Goal: Find specific page/section: Find specific page/section

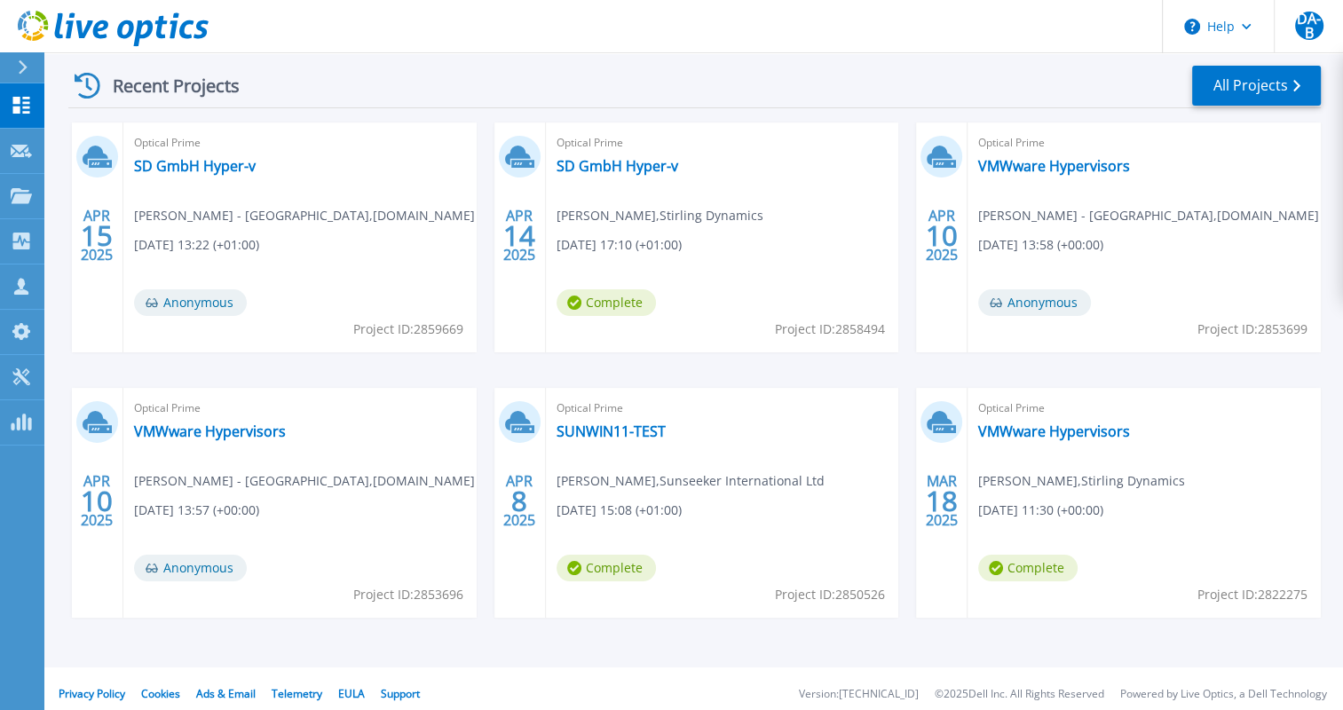
scroll to position [273, 0]
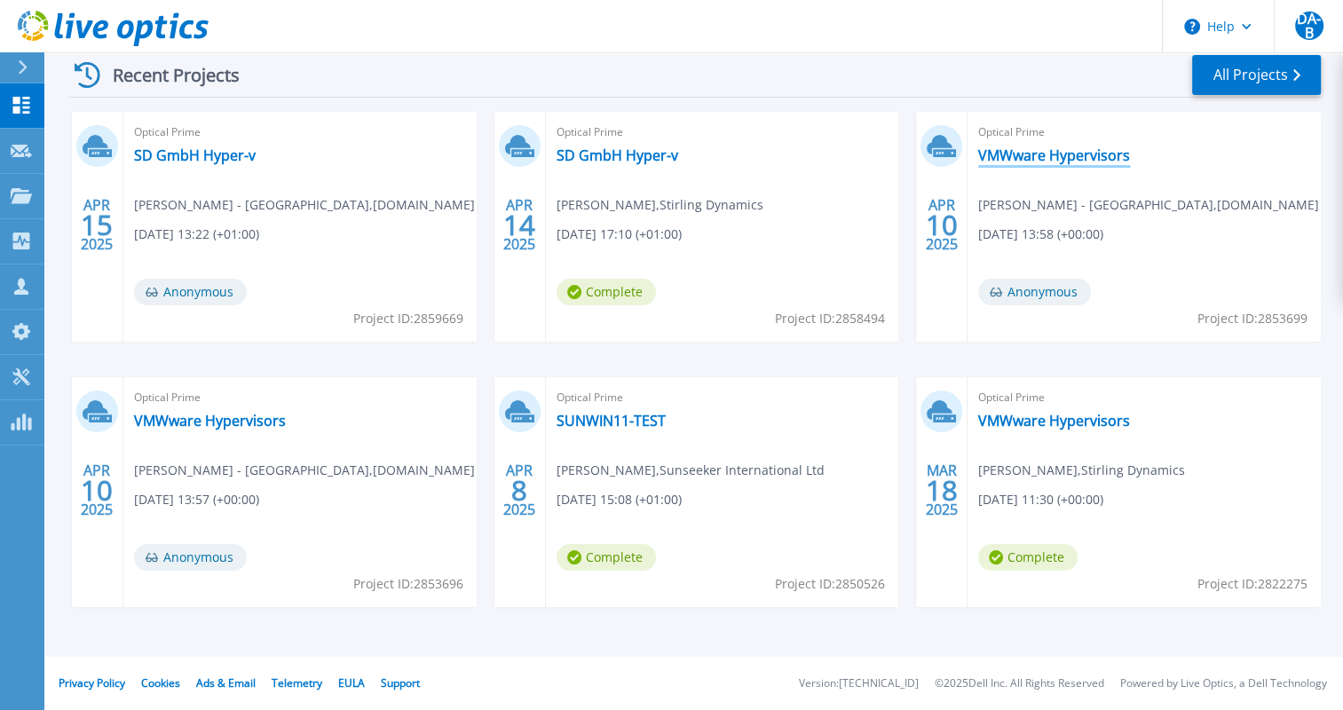
click at [1022, 158] on link "VMWware Hypervisors" at bounding box center [1054, 155] width 152 height 18
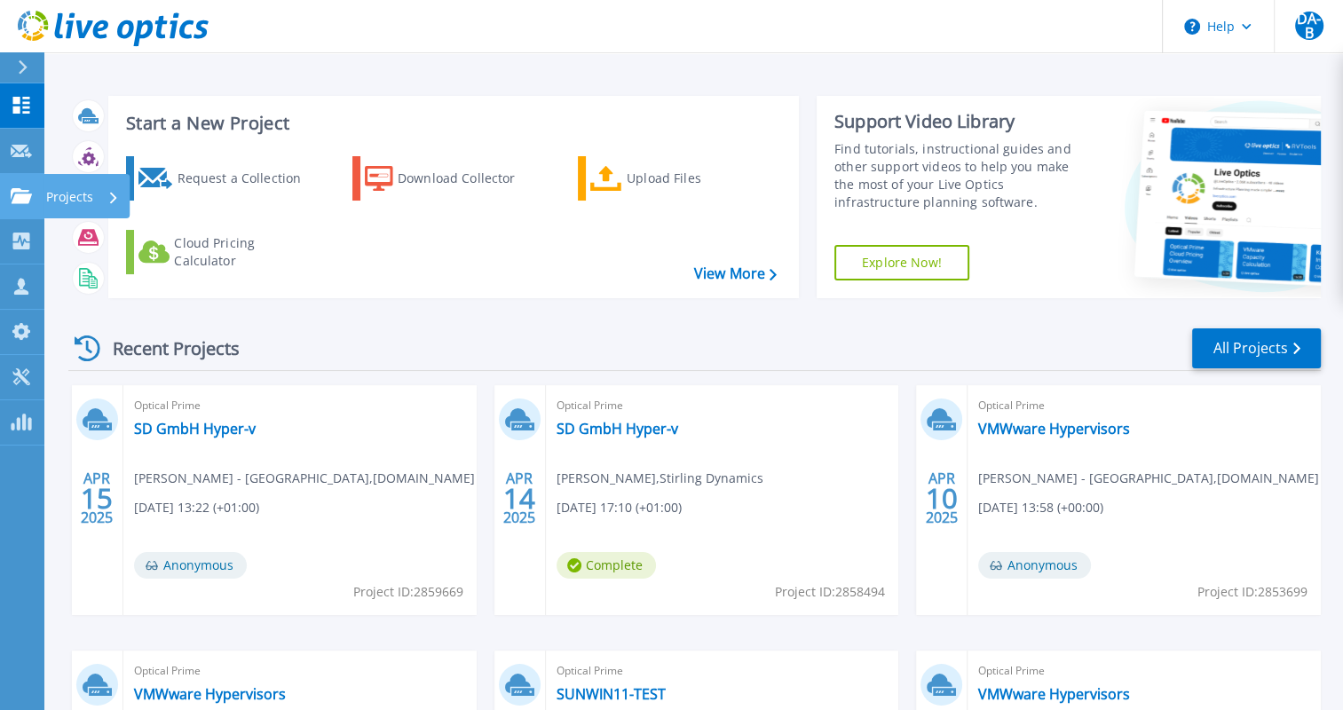
click at [34, 201] on link "Projects Projects" at bounding box center [22, 196] width 44 height 45
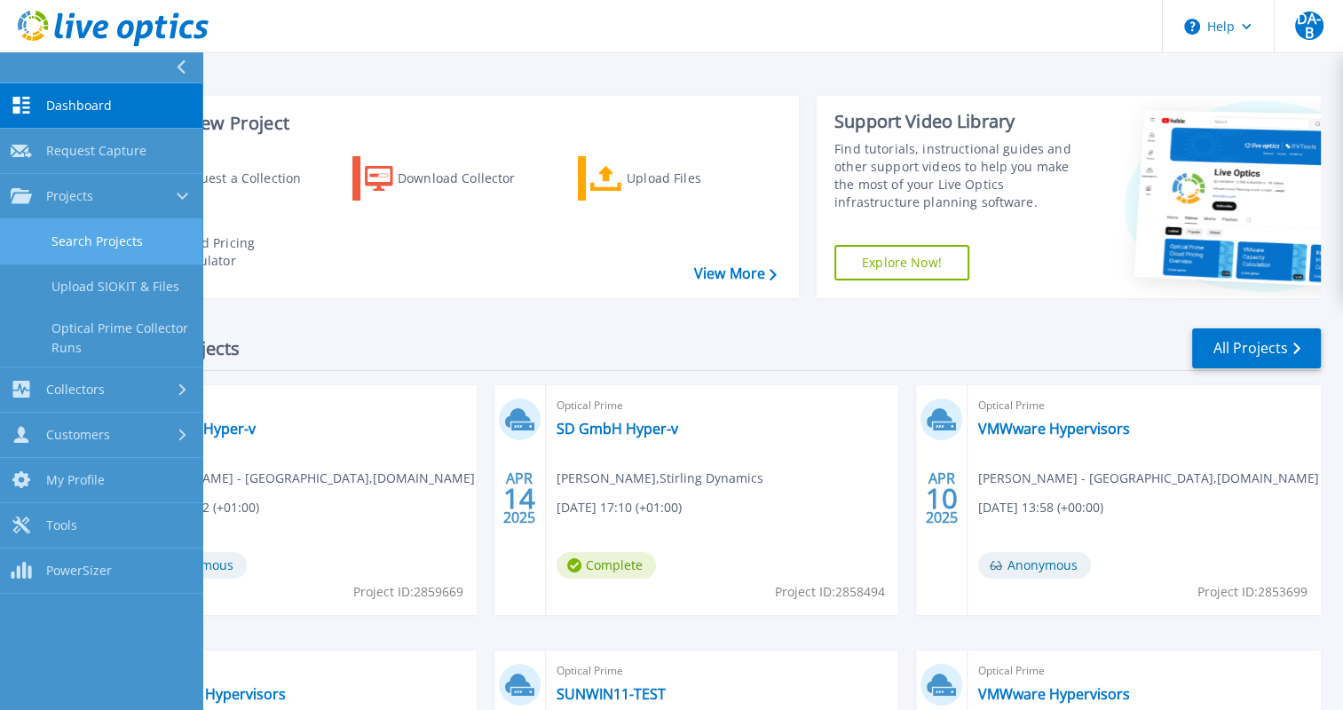
click at [135, 231] on link "Search Projects" at bounding box center [101, 241] width 202 height 45
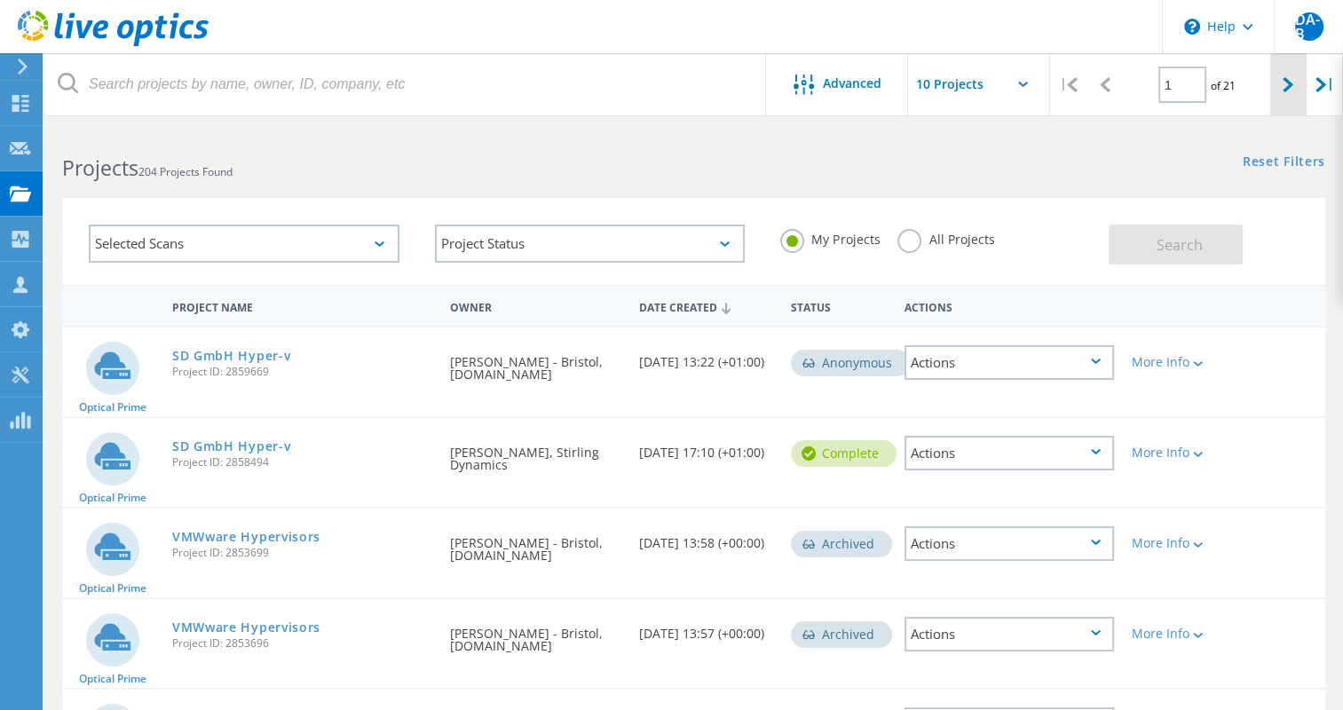
click at [1297, 82] on div at bounding box center [1288, 84] width 36 height 63
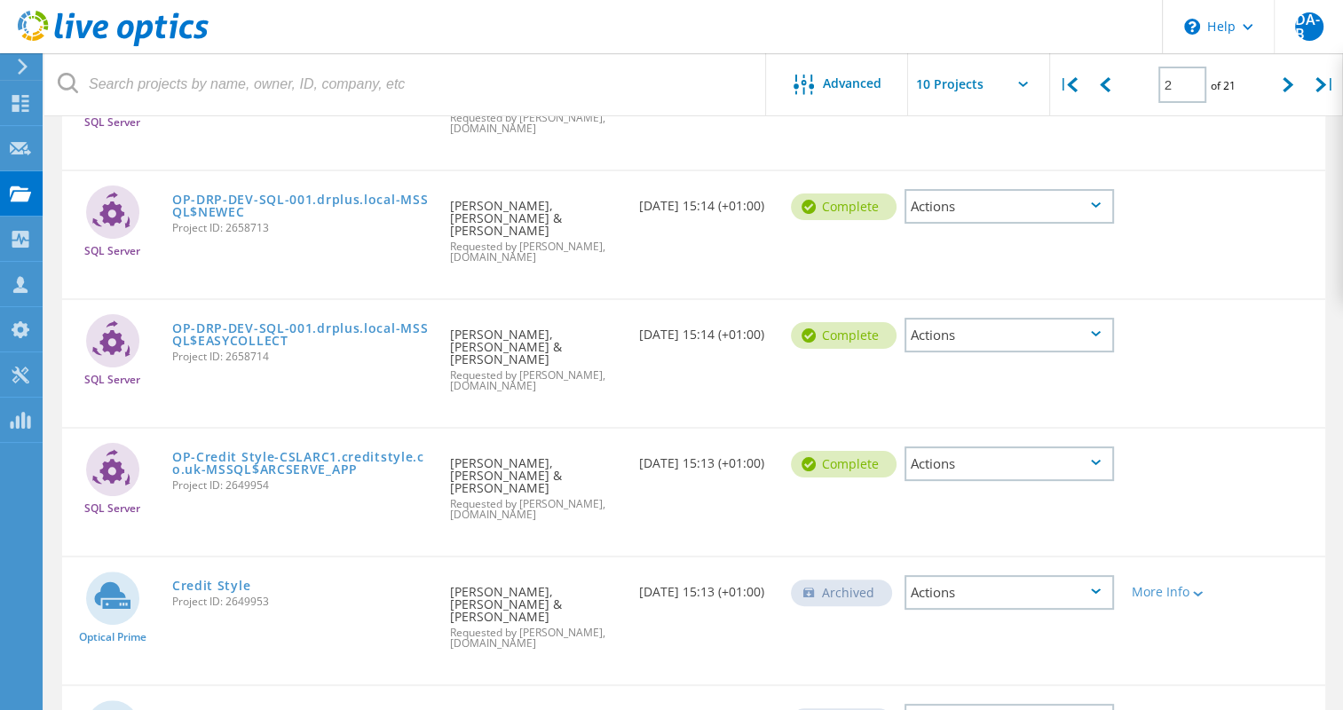
scroll to position [188, 0]
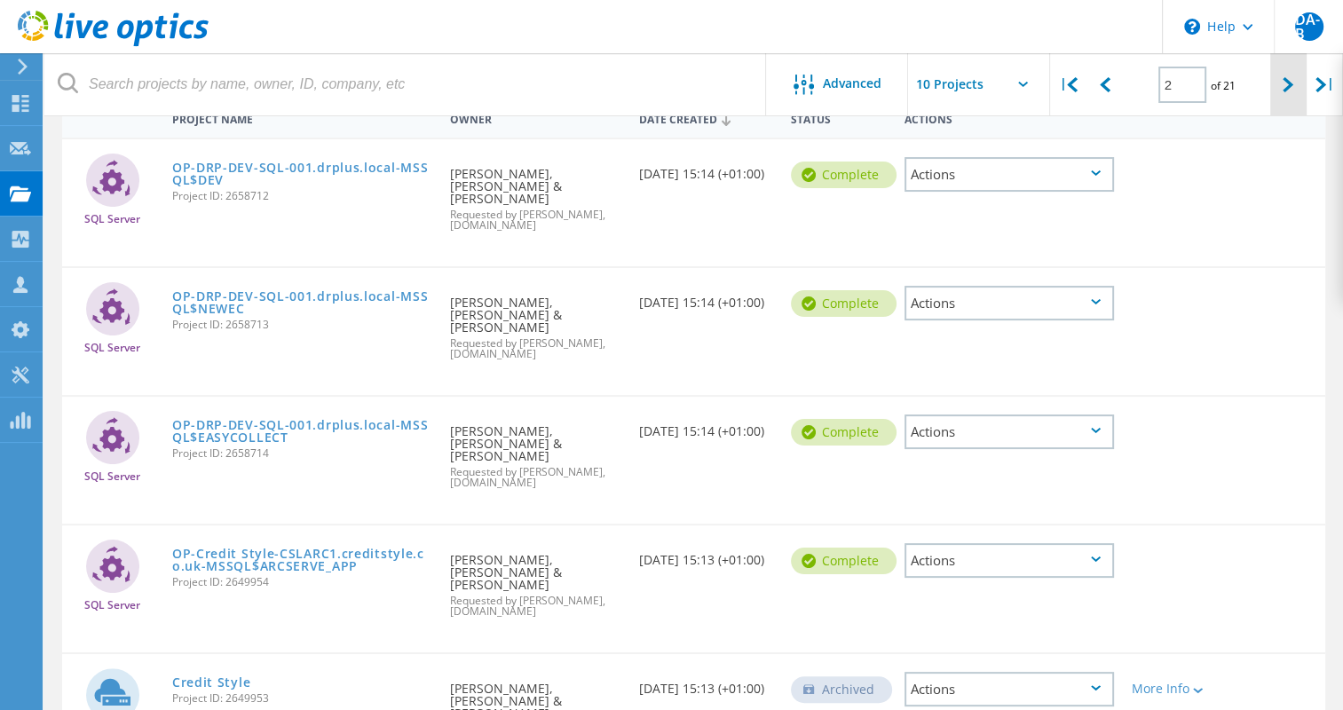
click at [1271, 77] on div at bounding box center [1288, 84] width 36 height 63
type input "3"
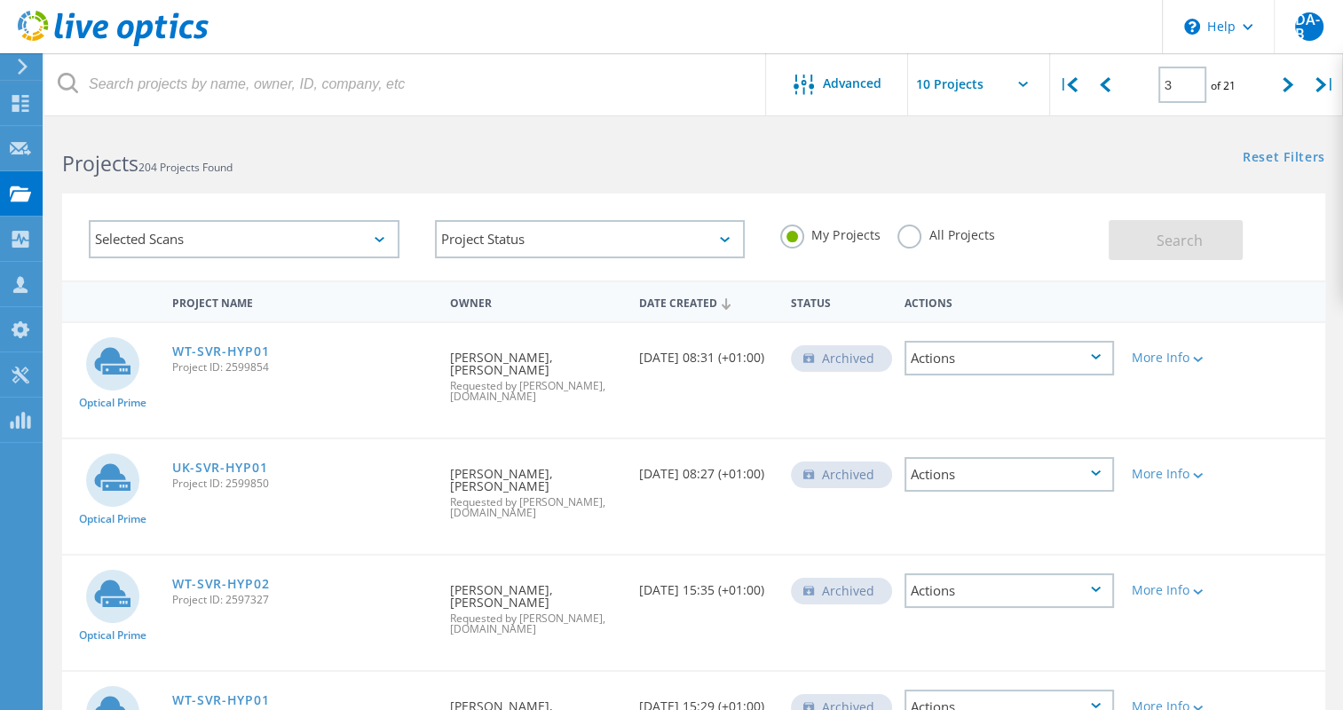
scroll to position [0, 0]
